Goal: Task Accomplishment & Management: Use online tool/utility

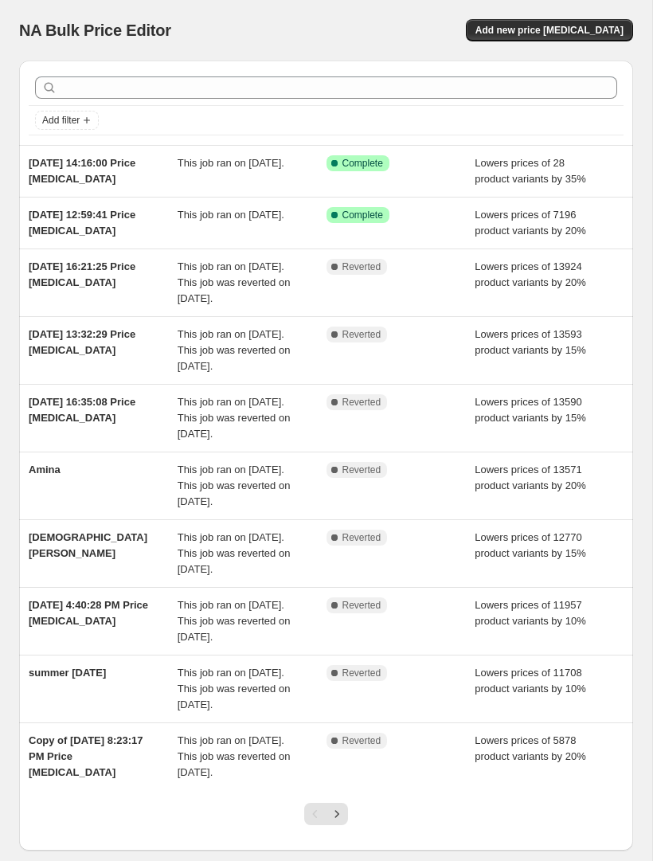
click at [275, 239] on div "This job ran on [DATE]." at bounding box center [252, 223] width 149 height 32
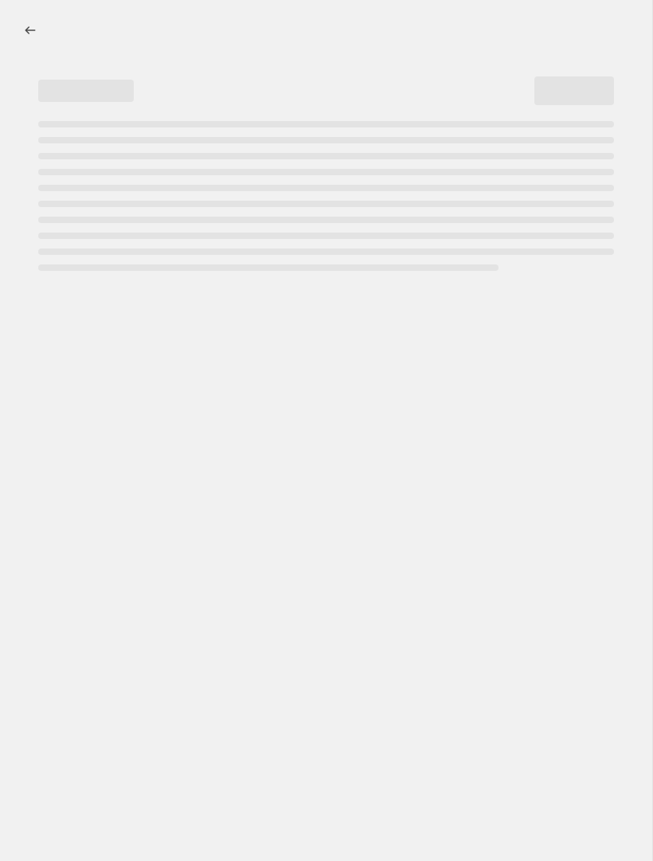
select select "percentage"
select select "product_type"
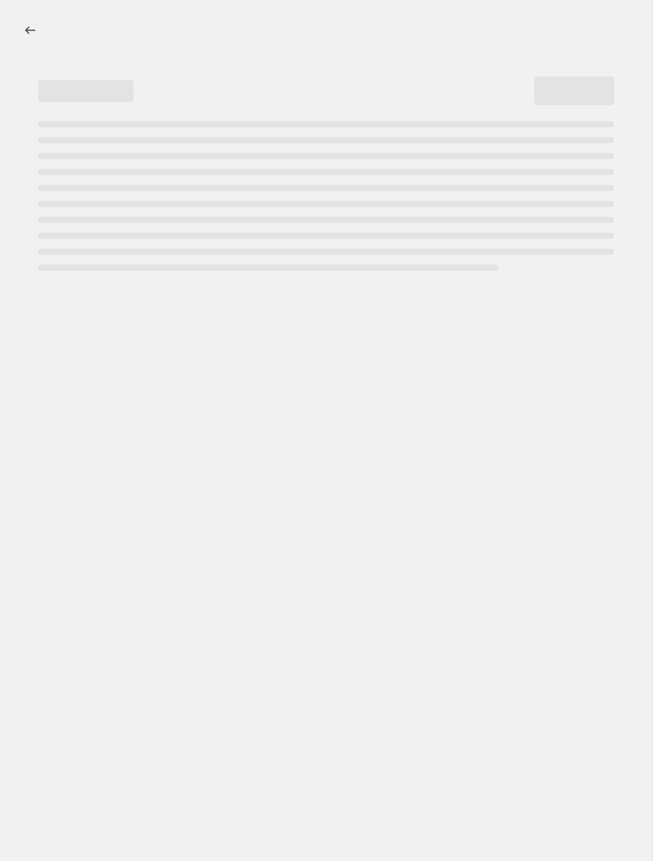
select select "product_type"
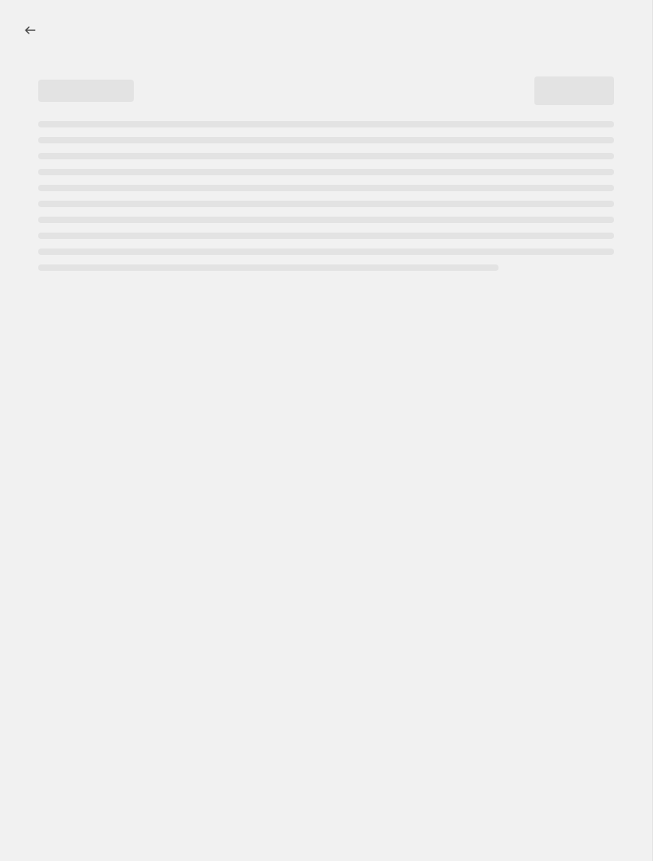
select select "product_type"
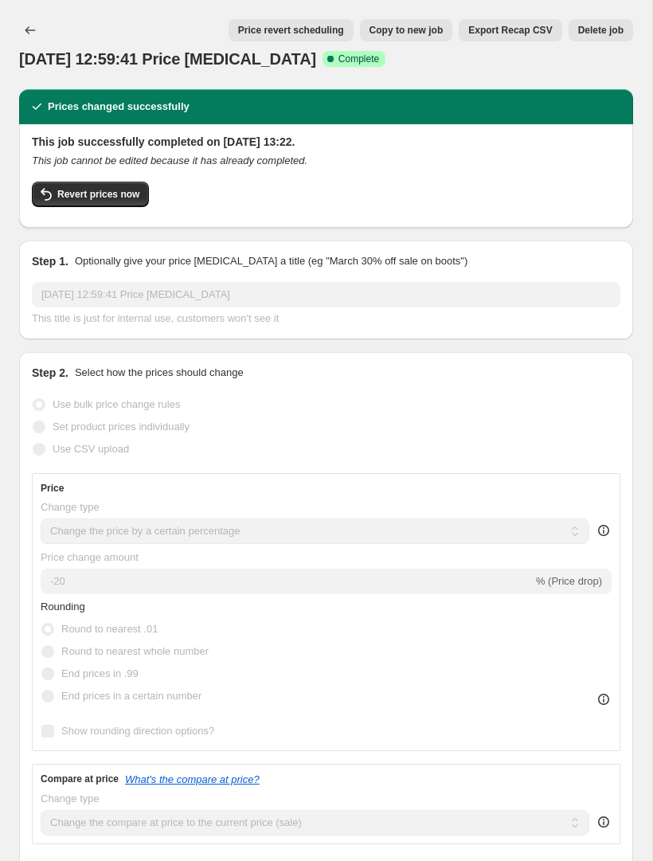
click at [116, 198] on span "Revert prices now" at bounding box center [98, 194] width 82 height 13
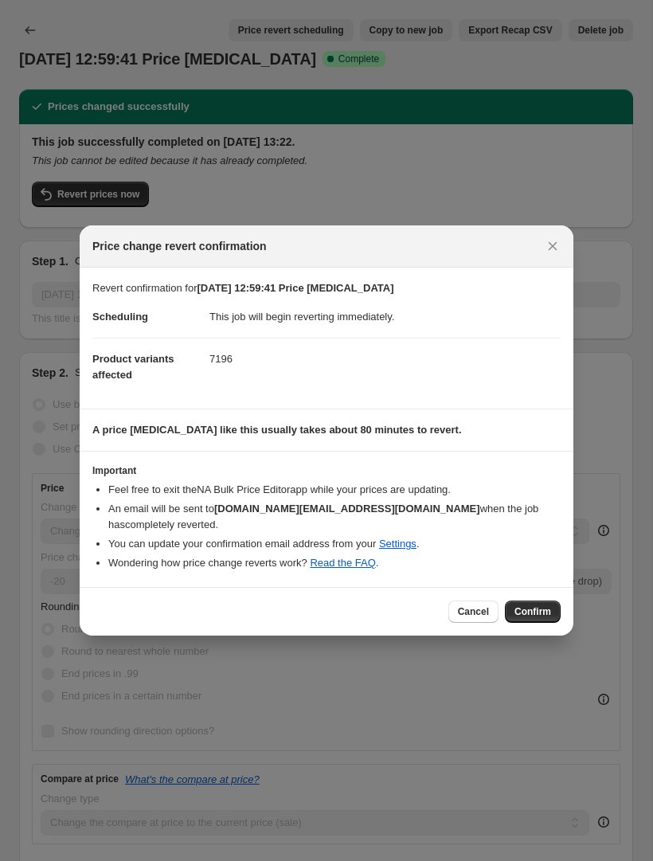
click at [539, 609] on span "Confirm" at bounding box center [532, 611] width 37 height 13
